Goal: Task Accomplishment & Management: Use online tool/utility

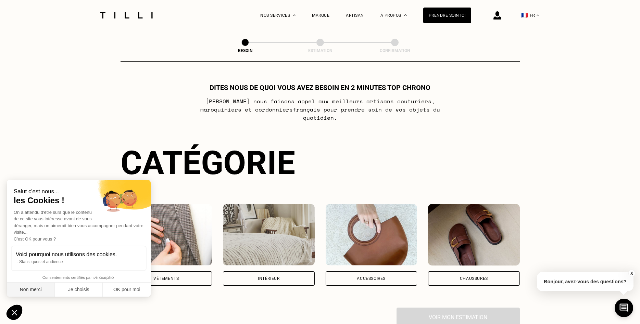
click at [17, 291] on button "Non merci" at bounding box center [31, 290] width 48 height 14
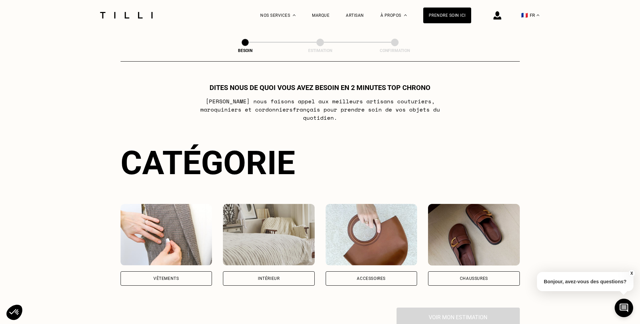
click at [173, 277] on div "Vêtements" at bounding box center [165, 279] width 25 height 4
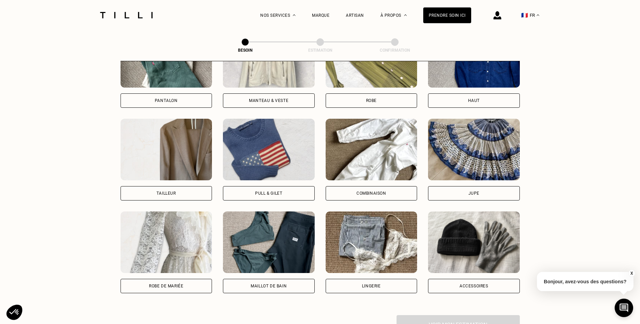
scroll to position [329, 0]
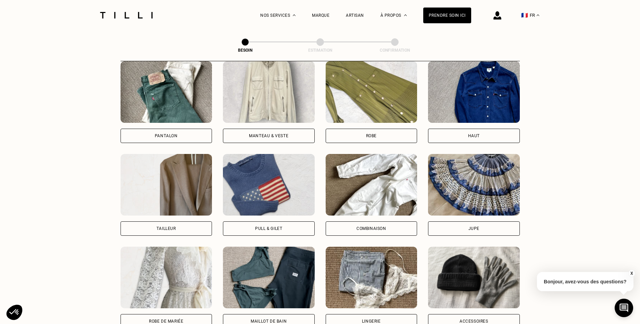
click at [370, 133] on div "Robe" at bounding box center [372, 136] width 92 height 14
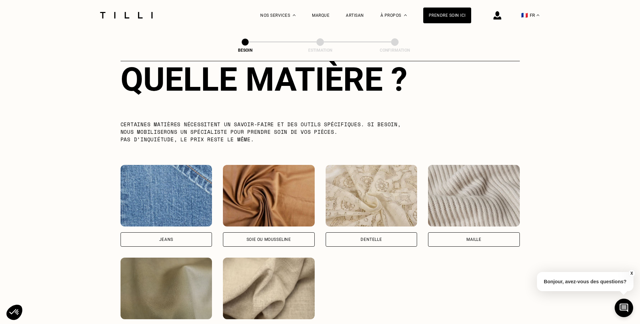
scroll to position [666, 0]
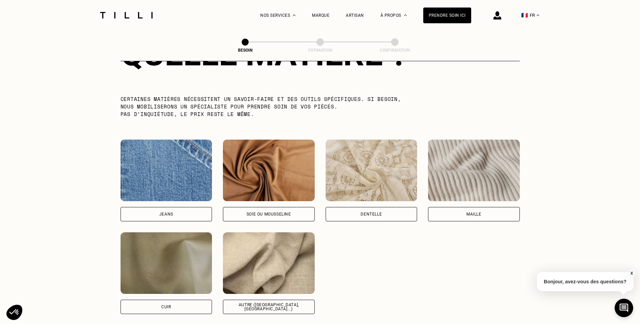
click at [267, 294] on div "Autre ([GEOGRAPHIC_DATA], [GEOGRAPHIC_DATA]...)" at bounding box center [269, 273] width 92 height 82
select select "FR"
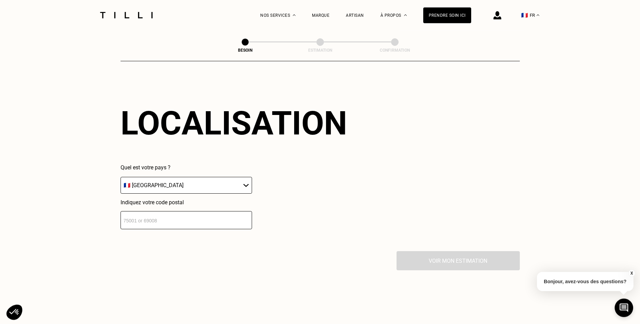
scroll to position [921, 0]
click at [153, 211] on input "number" at bounding box center [186, 220] width 131 height 18
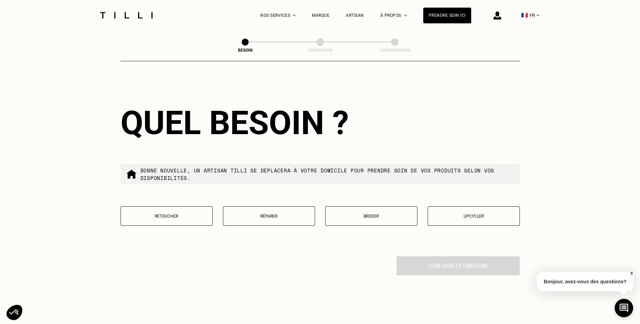
scroll to position [1091, 0]
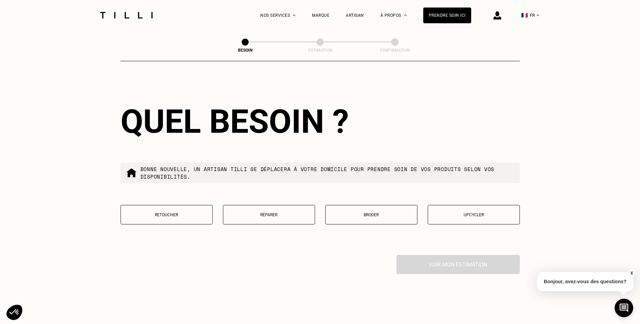
type input "75014"
click at [199, 213] on p "Retoucher" at bounding box center [166, 215] width 85 height 5
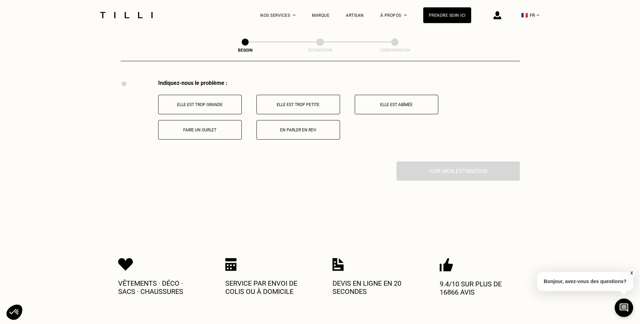
scroll to position [1267, 0]
click at [235, 102] on p "Elle est trop grande" at bounding box center [200, 104] width 76 height 5
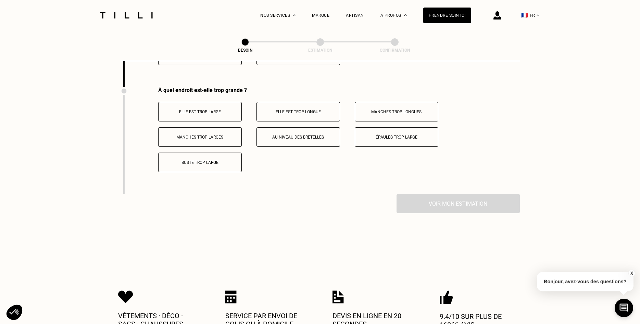
scroll to position [1348, 0]
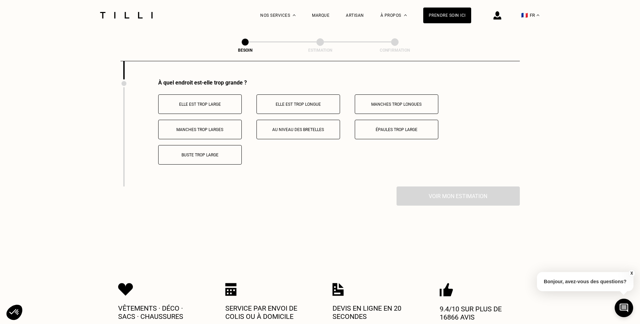
click at [226, 103] on p "Elle est trop large" at bounding box center [200, 104] width 76 height 5
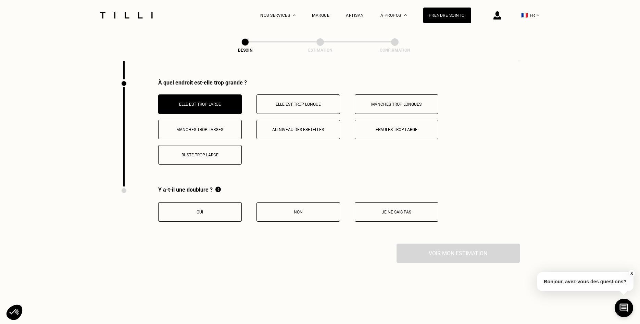
click at [212, 127] on p "Manches trop larges" at bounding box center [200, 129] width 76 height 5
click at [211, 104] on p "Elle est trop large" at bounding box center [200, 104] width 76 height 5
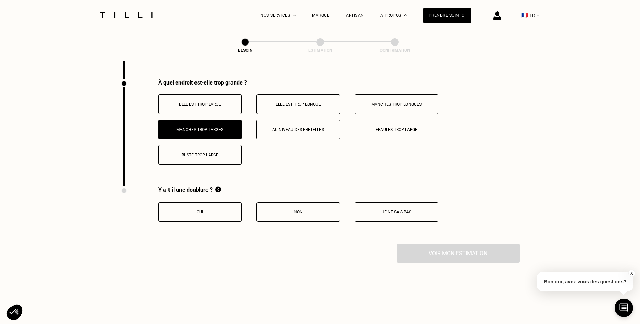
click at [214, 124] on button "Manches trop larges" at bounding box center [200, 130] width 84 height 20
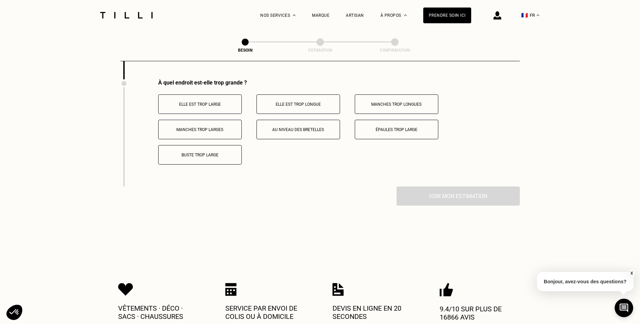
click at [215, 90] on div "À quel endroit est-elle trop grande ? Elle est trop large Elle est trop longue …" at bounding box center [339, 121] width 362 height 85
click at [214, 94] on button "Elle est trop large" at bounding box center [200, 104] width 84 height 20
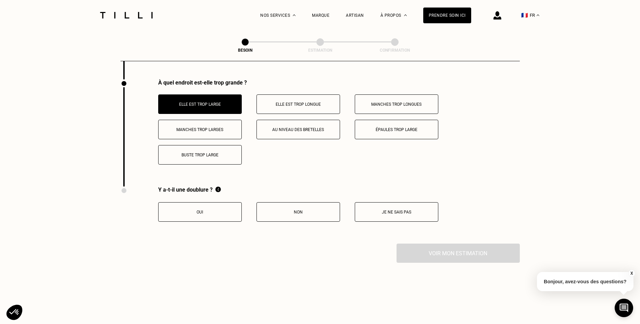
click at [301, 214] on button "Non" at bounding box center [298, 212] width 84 height 20
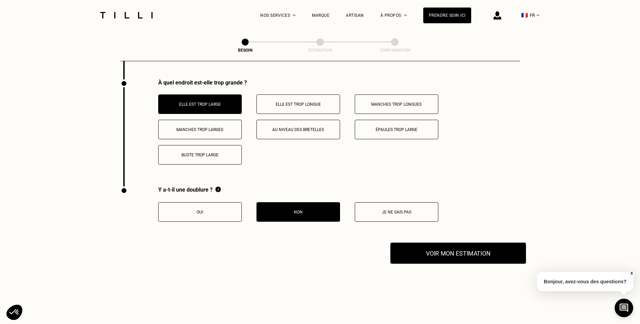
click at [446, 252] on button "Voir mon estimation" at bounding box center [458, 253] width 136 height 21
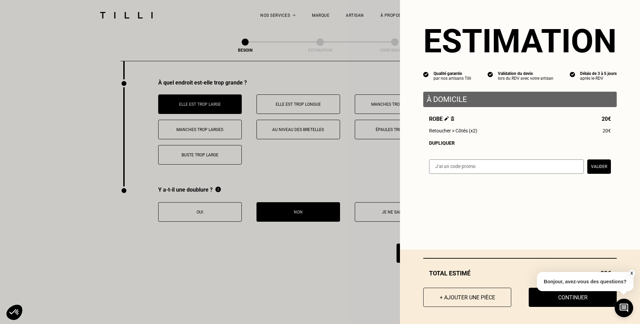
click at [471, 245] on div "Estimation Qualité garantie par nos artisans Tilli Validation du devis lors du …" at bounding box center [520, 162] width 240 height 324
